Goal: Task Accomplishment & Management: Use online tool/utility

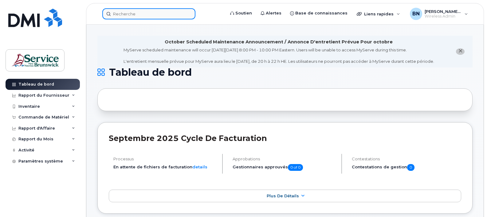
click at [183, 13] on input at bounding box center [148, 13] width 93 height 11
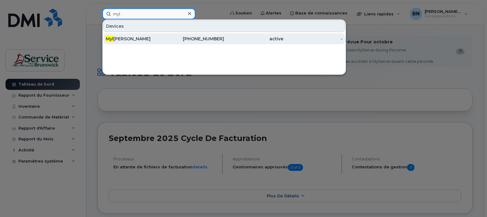
type input "myl"
click at [159, 38] on div "Myl [PERSON_NAME]" at bounding box center [135, 39] width 59 height 6
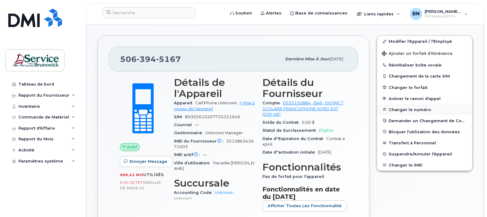
scroll to position [154, 0]
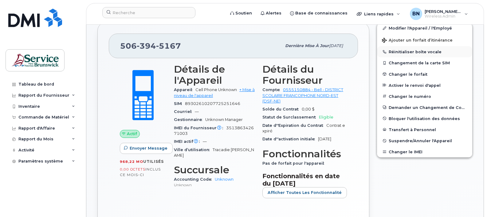
click at [406, 52] on button "Réinitialiser boîte vocale" at bounding box center [424, 51] width 95 height 11
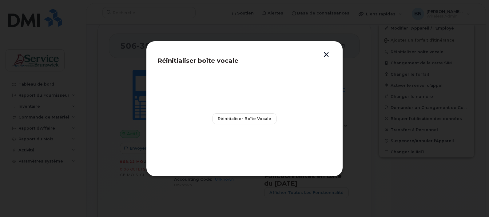
click at [326, 56] on button "button" at bounding box center [326, 55] width 9 height 6
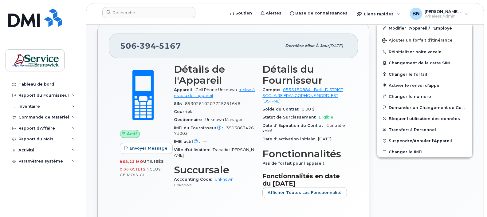
click at [420, 177] on div "Modifier l'Appareil / l'Employé Ajouter un forfait d’itinérance Réinitialiser b…" at bounding box center [424, 131] width 103 height 227
